Goal: Find specific page/section: Find specific page/section

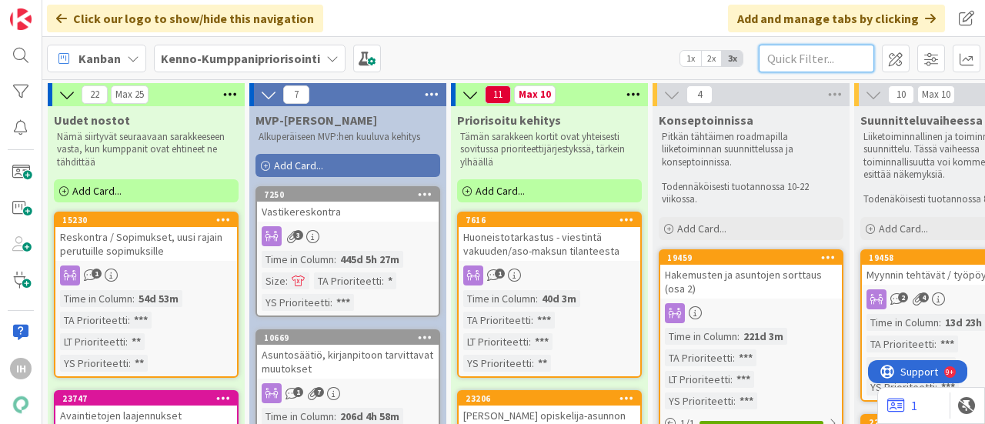
click at [810, 58] on input "text" at bounding box center [816, 59] width 115 height 28
paste input "23431"
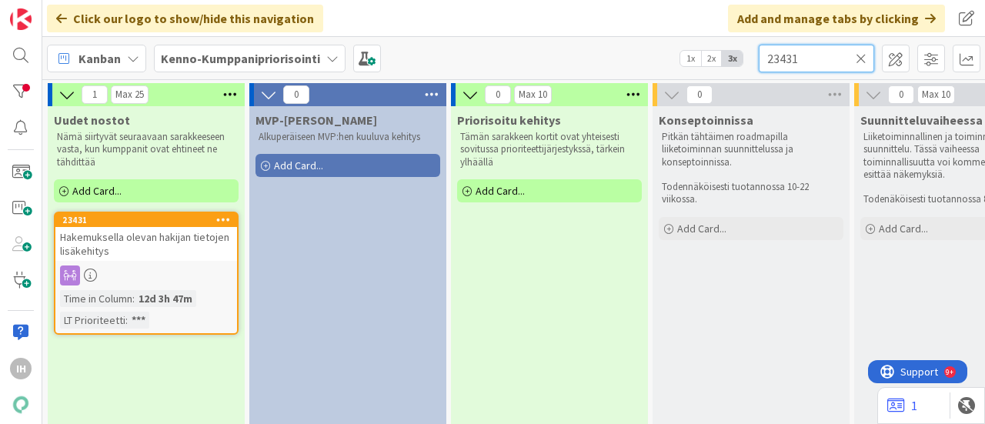
type input "23431"
click at [163, 242] on span "Hakemuksella olevan hakijan tietojen lisäkehitys" at bounding box center [144, 244] width 169 height 28
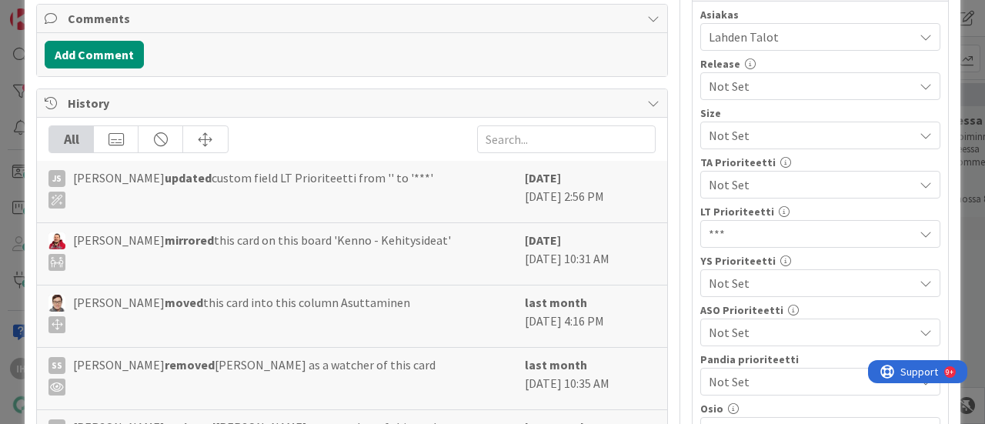
scroll to position [355, 0]
click at [730, 283] on span "Not Set" at bounding box center [807, 283] width 197 height 22
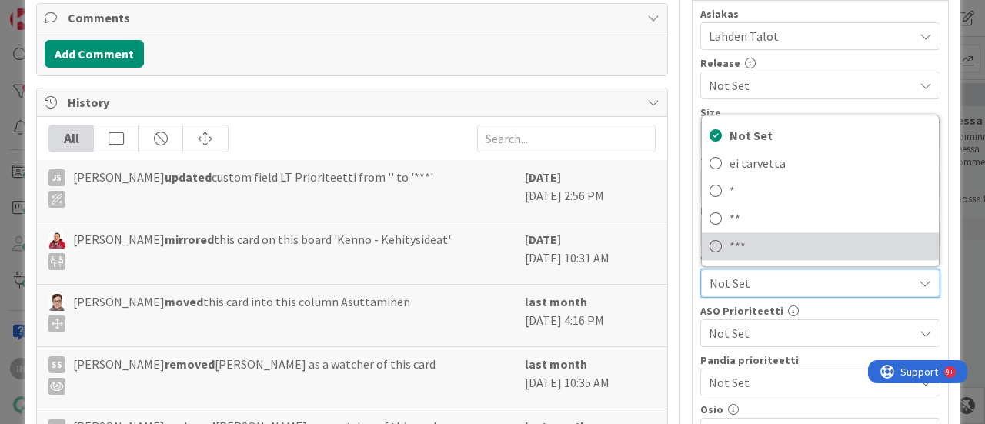
click at [730, 242] on span "***" at bounding box center [831, 246] width 202 height 23
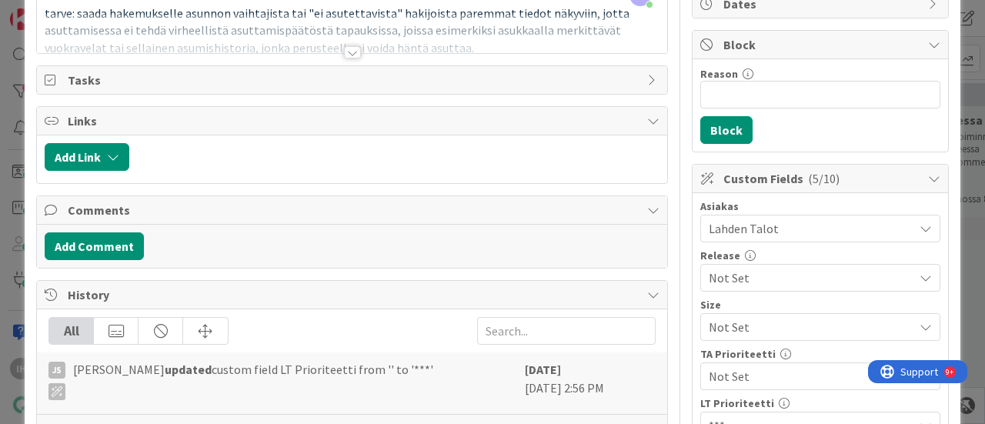
scroll to position [0, 0]
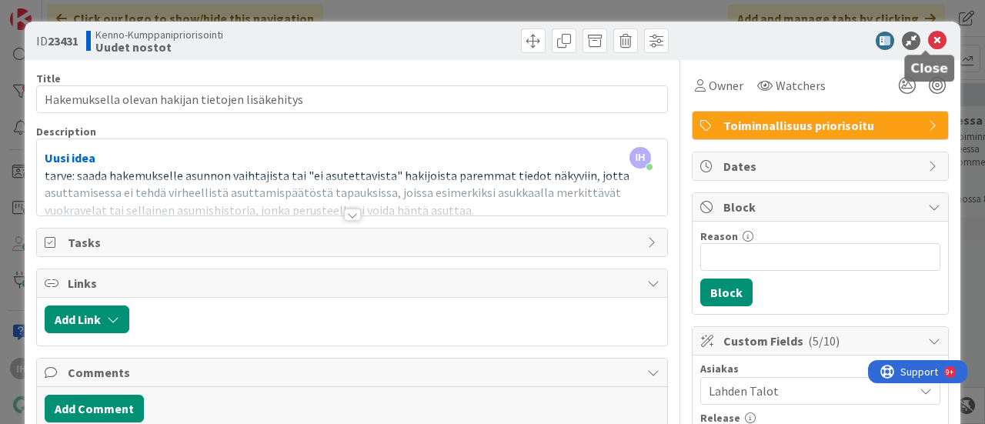
click at [928, 41] on icon at bounding box center [937, 41] width 18 height 18
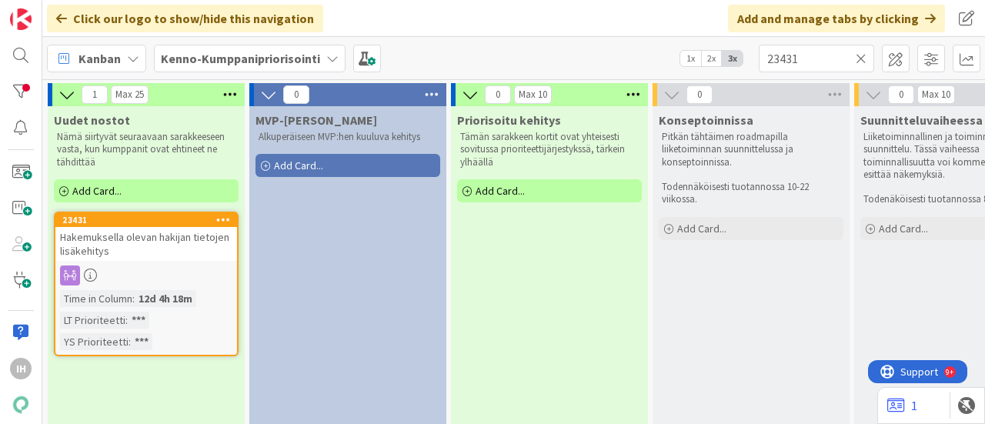
click at [863, 63] on icon at bounding box center [861, 59] width 11 height 14
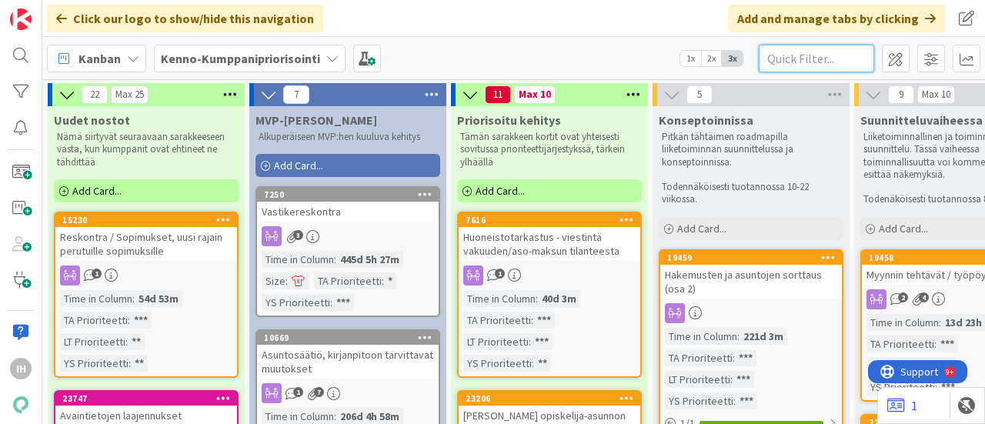
click at [806, 58] on input "text" at bounding box center [816, 59] width 115 height 28
paste input "17543"
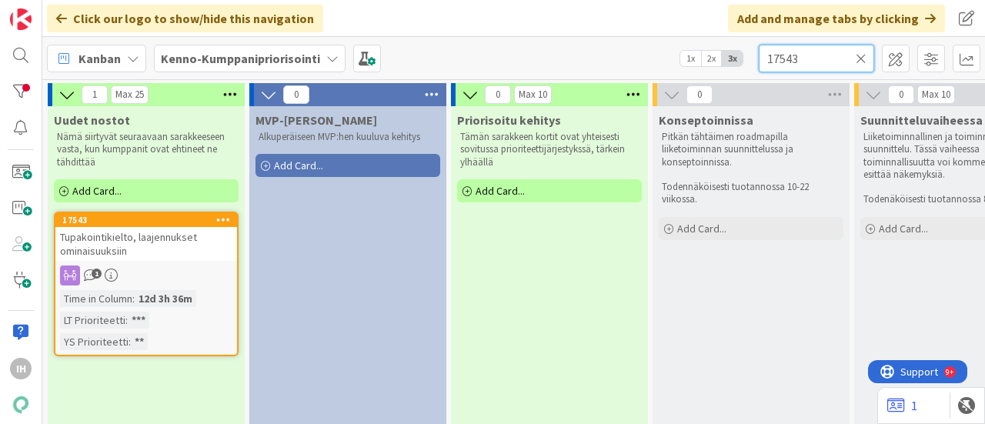
type input "17543"
click at [150, 245] on div "Tupakointikielto, laajennukset ominaisuuksiin" at bounding box center [146, 244] width 182 height 34
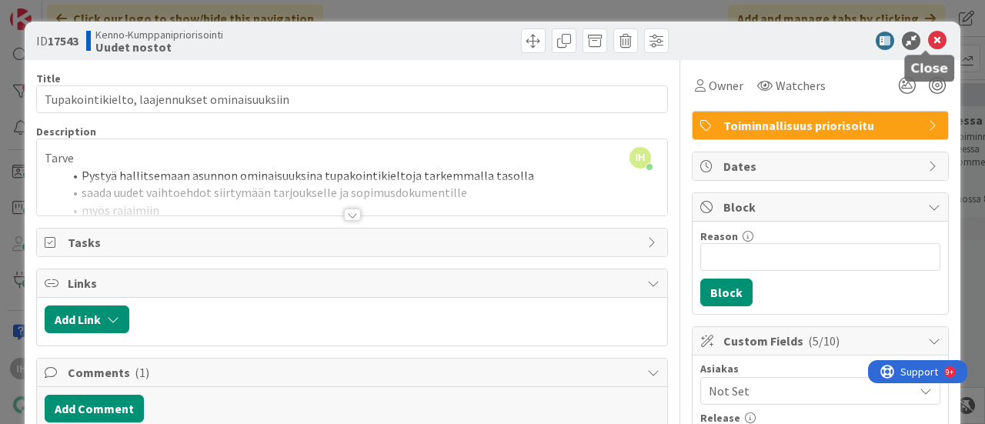
click at [928, 35] on icon at bounding box center [937, 41] width 18 height 18
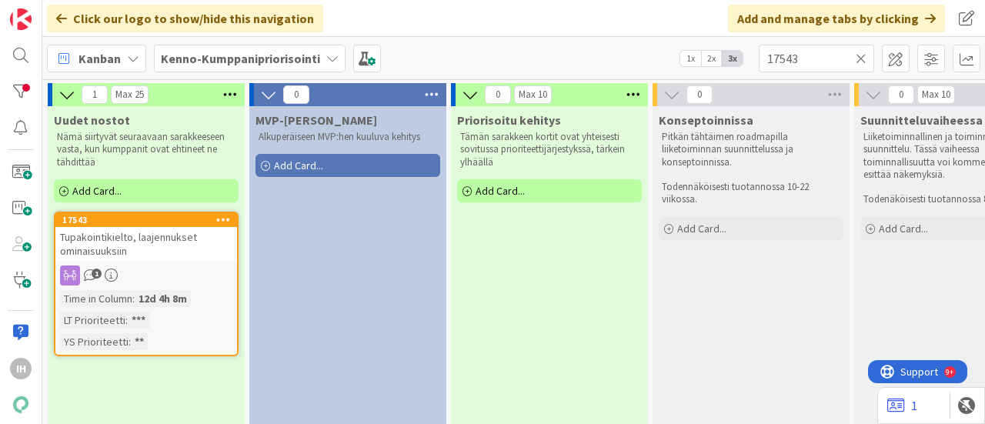
click at [243, 207] on div "Uudet nostot Nämä siirtyvät seuraavaan sarakkeeseen vasta, kun kumppanit ovat e…" at bounding box center [146, 390] width 197 height 569
click at [211, 389] on div "Uudet nostot Nämä siirtyvät seuraavaan sarakkeeseen vasta, kun kumppanit ovat e…" at bounding box center [146, 390] width 197 height 569
click at [864, 56] on icon at bounding box center [861, 59] width 11 height 14
